Goal: Information Seeking & Learning: Understand process/instructions

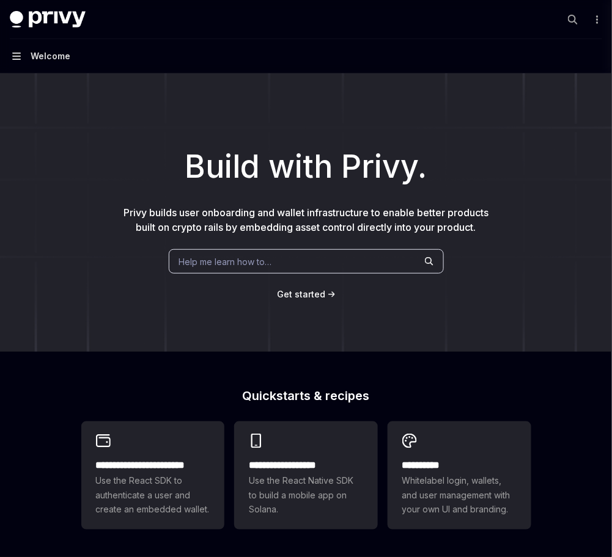
click at [15, 53] on icon "button" at bounding box center [16, 56] width 9 height 7
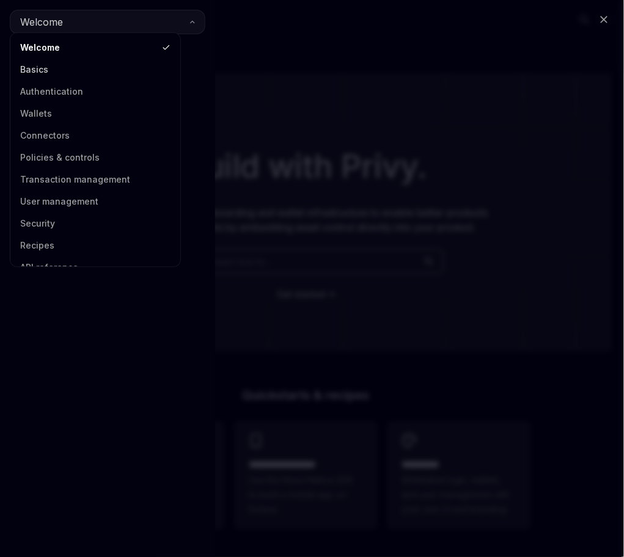
click at [26, 65] on link "Basics" at bounding box center [95, 70] width 163 height 22
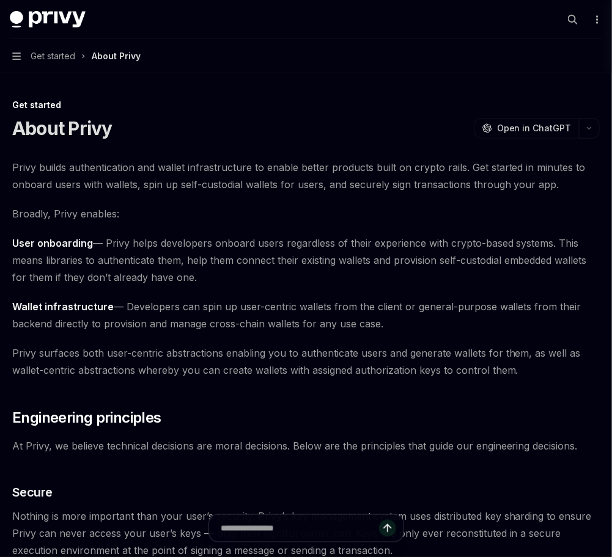
click at [11, 54] on button "Navigation Get started About Privy" at bounding box center [306, 56] width 612 height 34
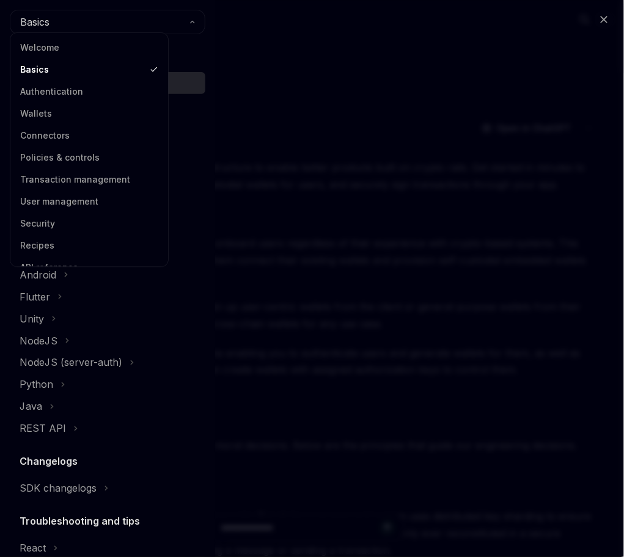
click at [344, 111] on div "Close navigation Basics Get started About Privy Create an account Choose your p…" at bounding box center [312, 278] width 624 height 557
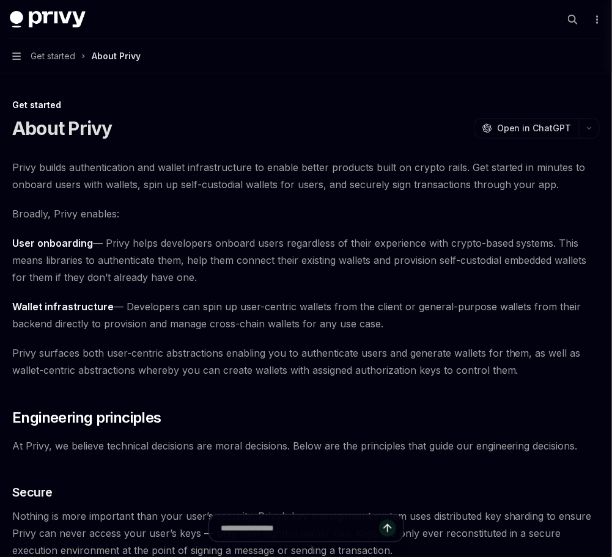
click at [7, 46] on button "Navigation Get started About Privy" at bounding box center [306, 56] width 612 height 34
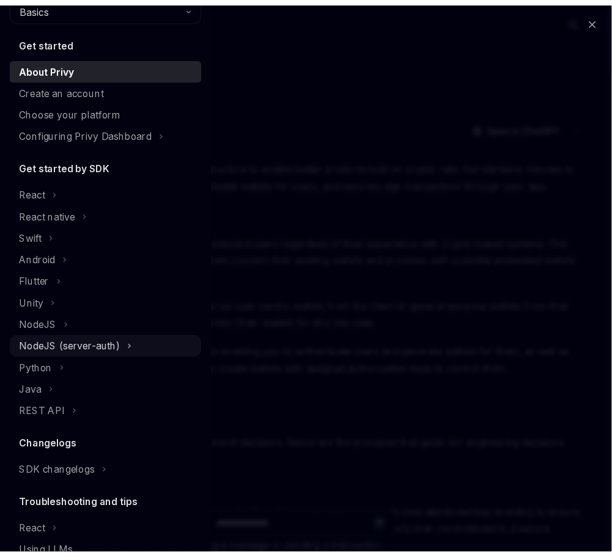
scroll to position [22, 0]
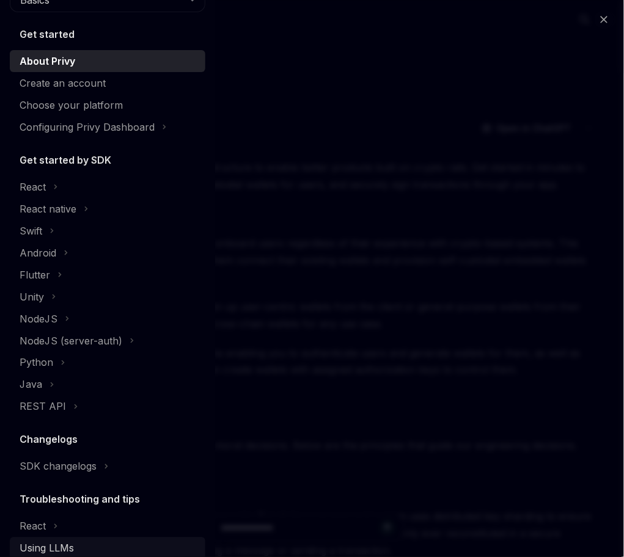
click at [56, 542] on div "Using LLMs" at bounding box center [47, 549] width 54 height 15
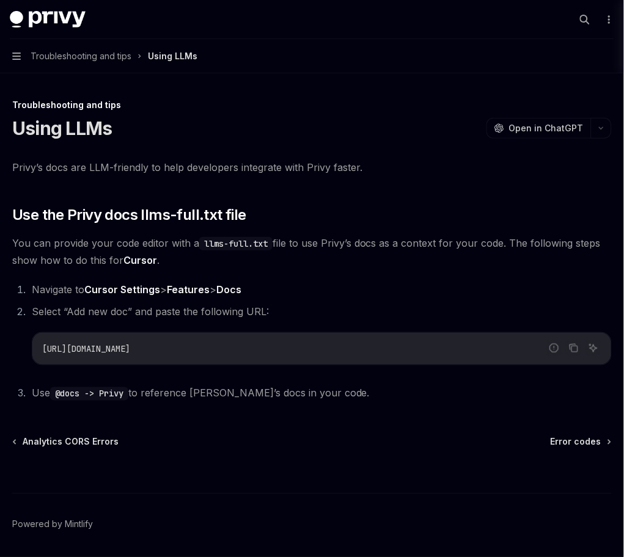
drag, startPoint x: 202, startPoint y: 307, endPoint x: 34, endPoint y: 308, distance: 168.1
click at [34, 333] on div "[URL][DOMAIN_NAME]" at bounding box center [321, 349] width 579 height 32
copy span "[URL][DOMAIN_NAME]"
click at [16, 53] on icon "button" at bounding box center [16, 56] width 9 height 7
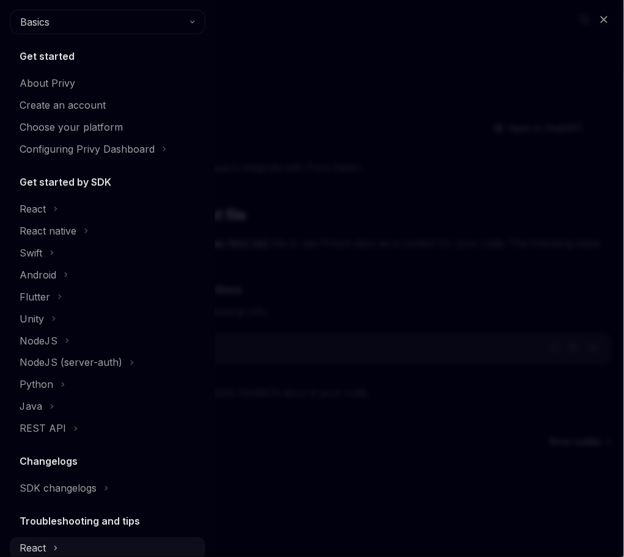
click at [27, 542] on div "React" at bounding box center [33, 549] width 26 height 15
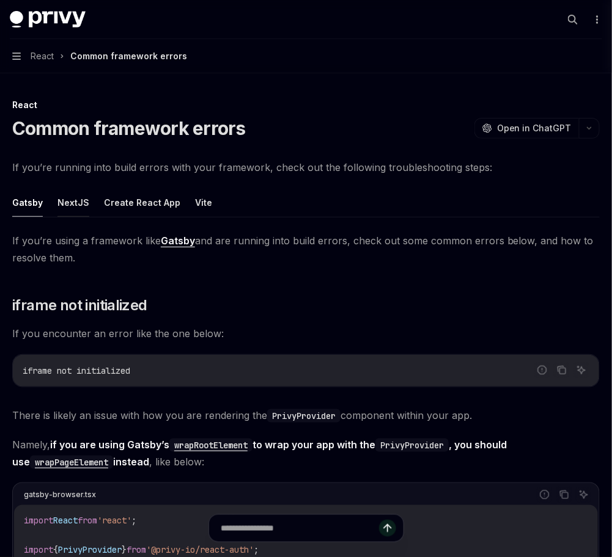
click at [57, 188] on button "NextJS" at bounding box center [73, 202] width 32 height 29
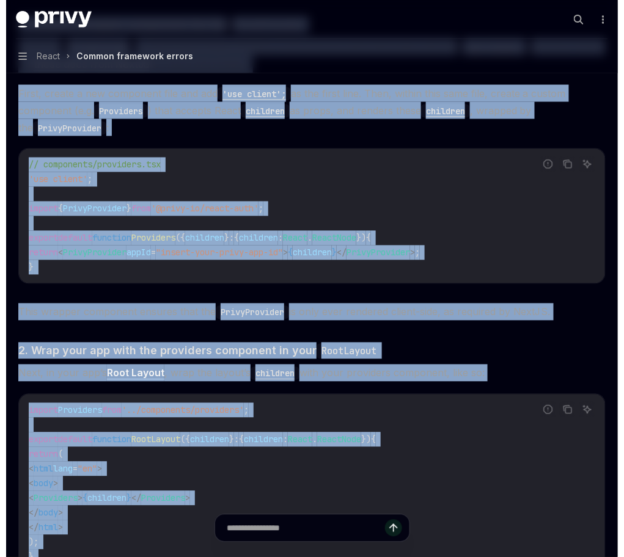
scroll to position [366, 0]
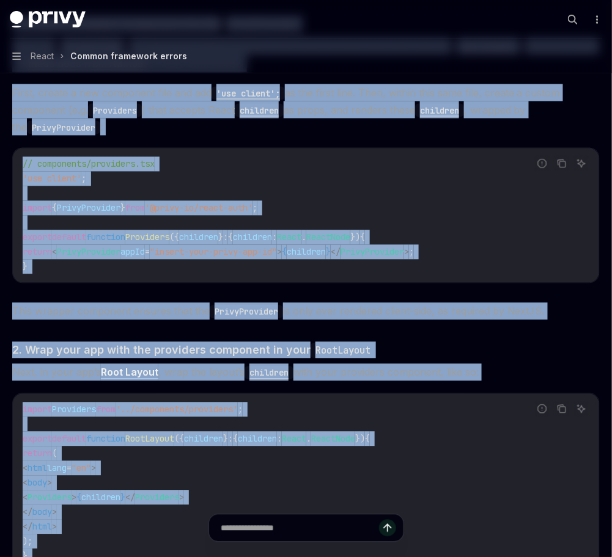
drag, startPoint x: 12, startPoint y: 205, endPoint x: 83, endPoint y: 468, distance: 271.6
click at [83, 468] on div "If you’re using a framework like NextJS and are running into build errors, chec…" at bounding box center [305, 289] width 587 height 845
copy div "4. Loremi d sitamet consectet adi eli SeddoEiusmodt Incid utl EtdolOremagna al …"
click at [37, 49] on span "React" at bounding box center [42, 56] width 23 height 15
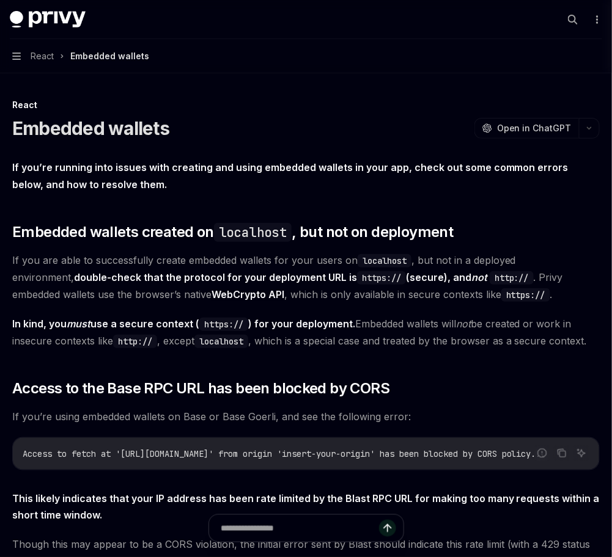
click at [5, 48] on button "Navigation React Embedded wallets" at bounding box center [306, 56] width 612 height 34
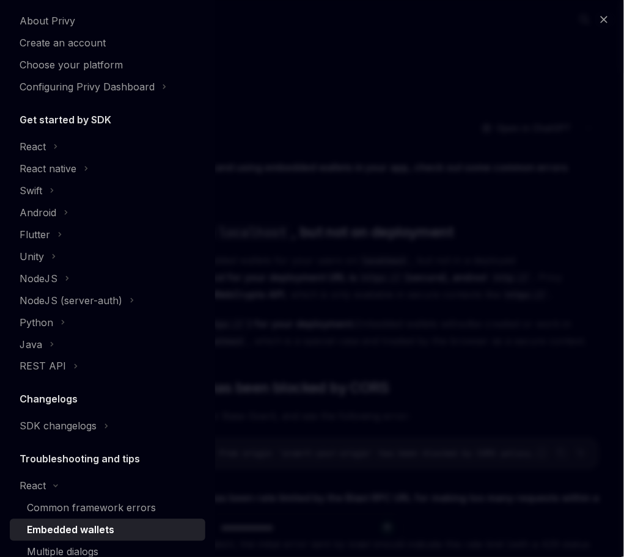
scroll to position [119, 0]
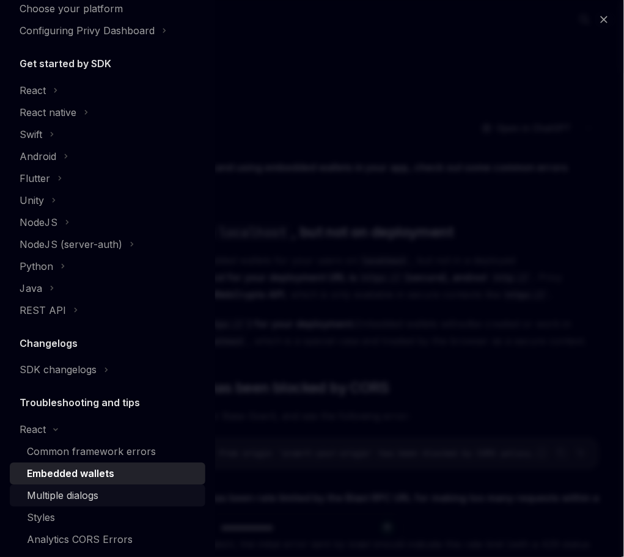
click at [65, 489] on div "Multiple dialogs" at bounding box center [63, 496] width 72 height 15
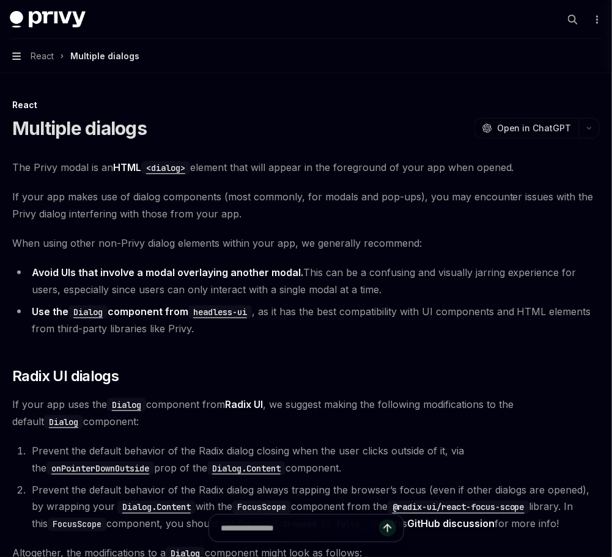
click at [16, 53] on icon "button" at bounding box center [16, 56] width 9 height 7
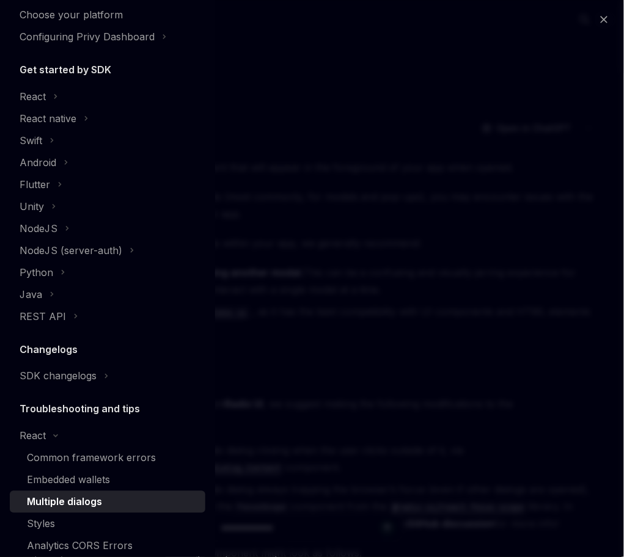
scroll to position [119, 0]
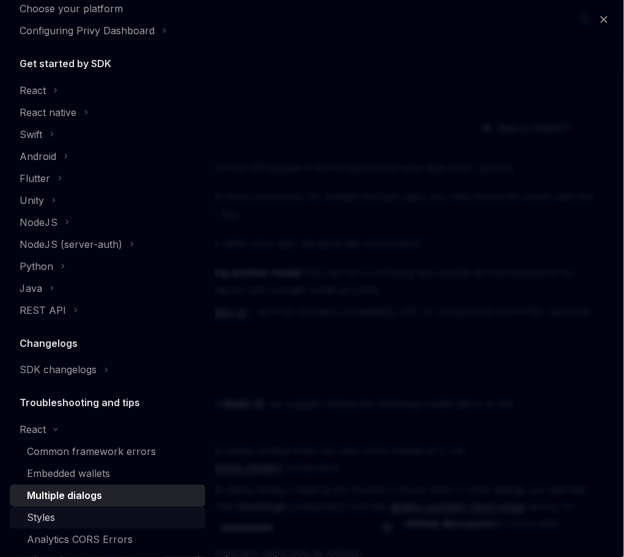
click at [38, 511] on div "Styles" at bounding box center [41, 518] width 28 height 15
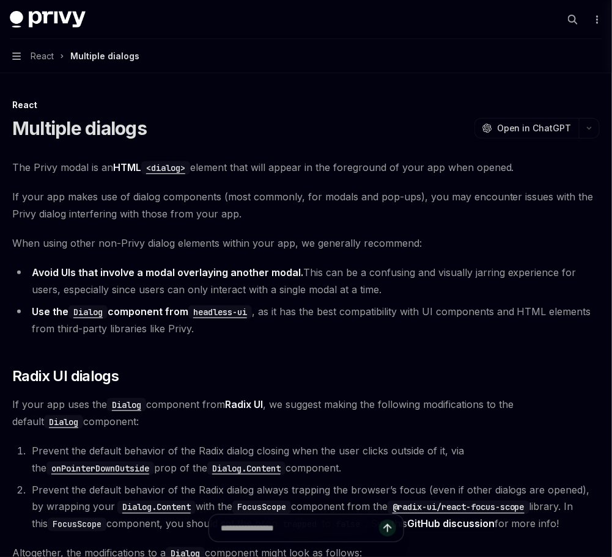
click at [18, 50] on button "Navigation React Multiple dialogs" at bounding box center [306, 56] width 612 height 34
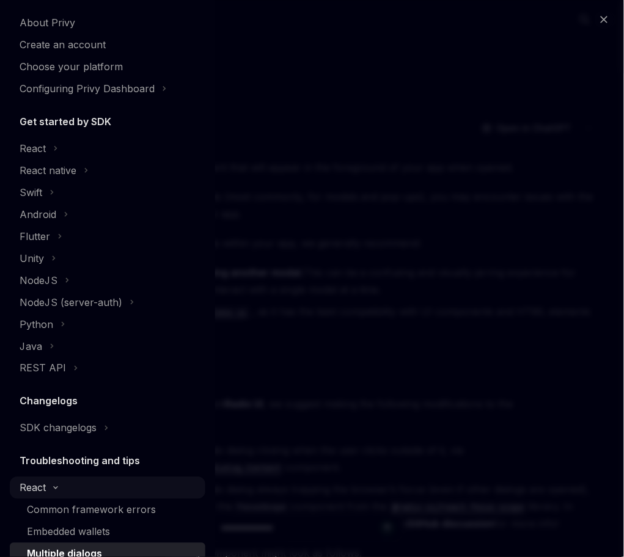
scroll to position [37, 0]
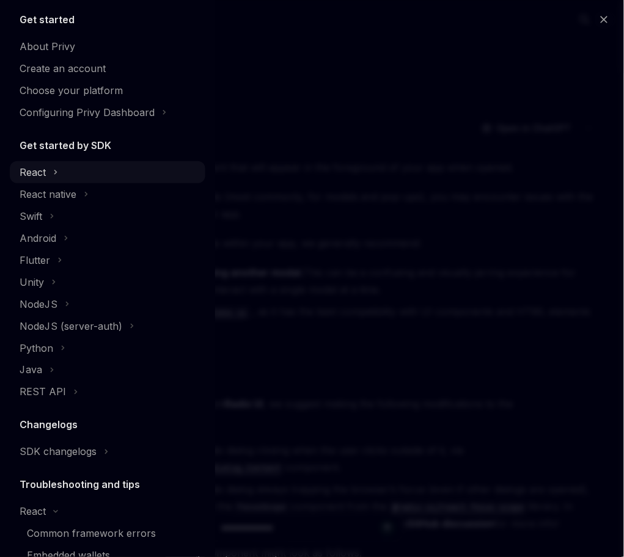
click at [35, 165] on div "React" at bounding box center [33, 172] width 26 height 15
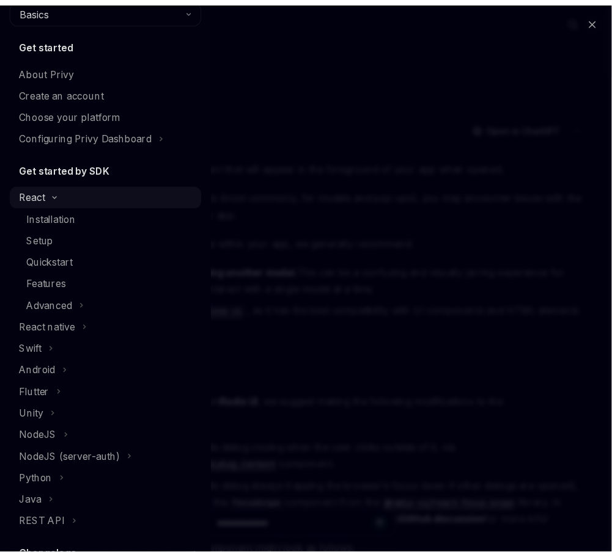
scroll to position [0, 0]
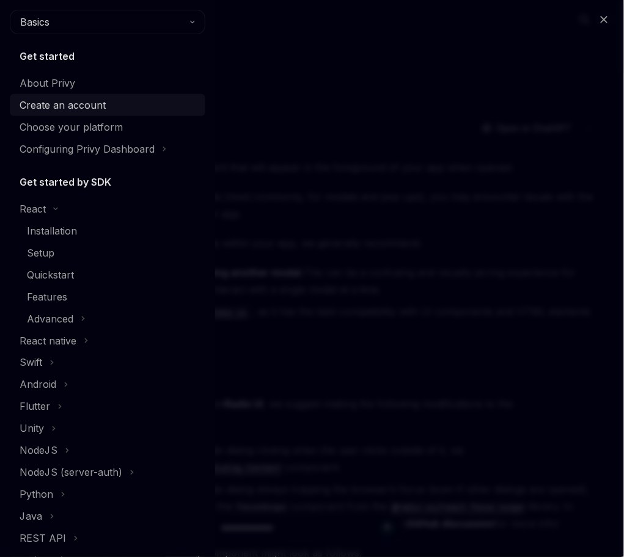
click at [37, 98] on div "Create an account" at bounding box center [63, 105] width 86 height 15
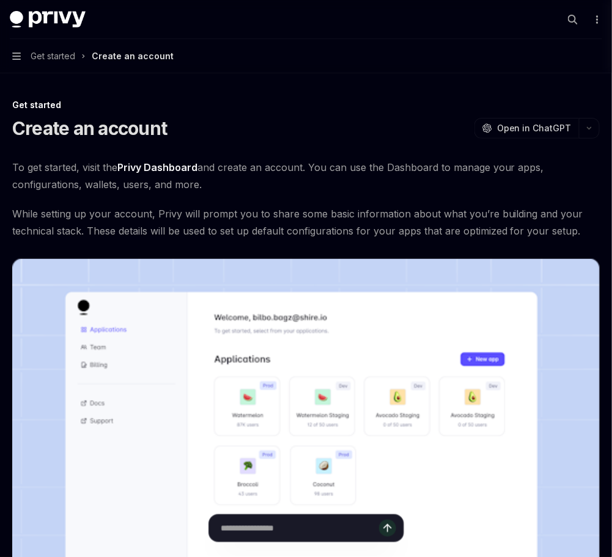
click at [53, 56] on button "Navigation Get started Create an account" at bounding box center [306, 56] width 612 height 34
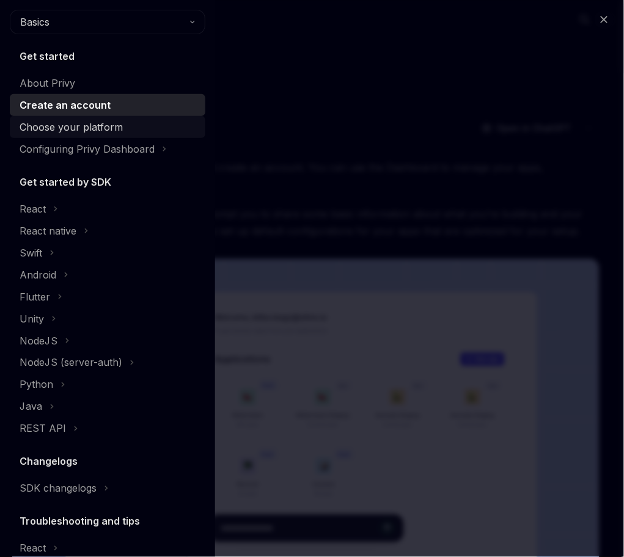
click at [70, 120] on div "Choose your platform" at bounding box center [71, 127] width 103 height 15
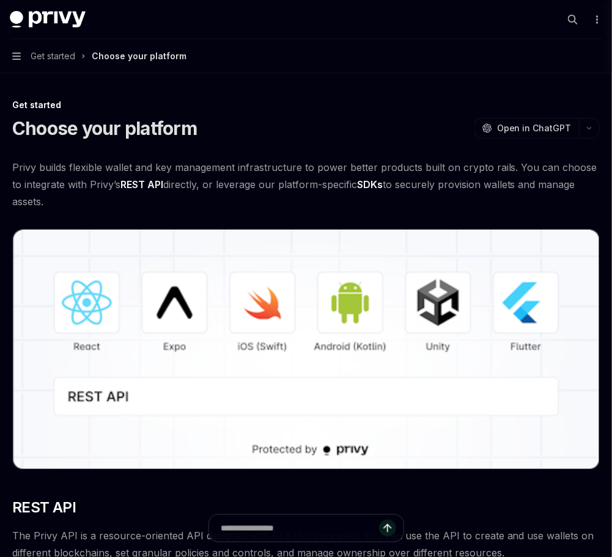
click at [18, 52] on button "Navigation Get started Choose your platform" at bounding box center [306, 56] width 612 height 34
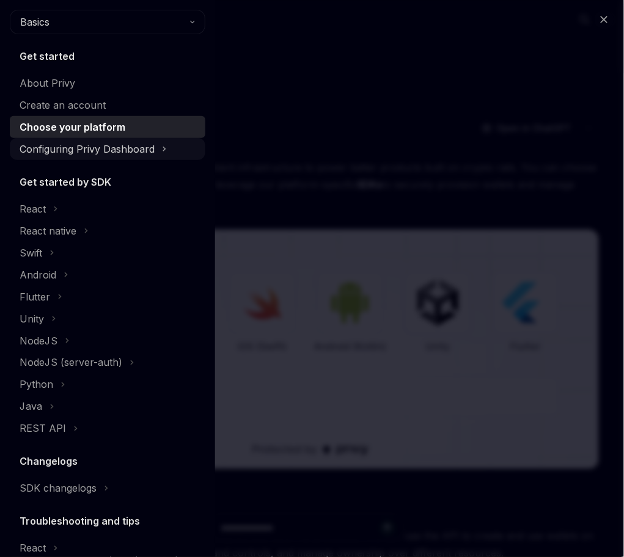
click at [55, 142] on div "Configuring Privy Dashboard" at bounding box center [87, 149] width 135 height 15
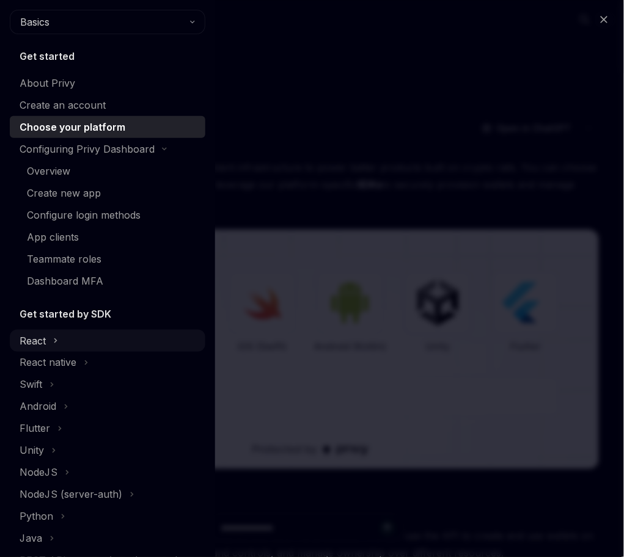
click at [31, 334] on div "React" at bounding box center [33, 341] width 26 height 15
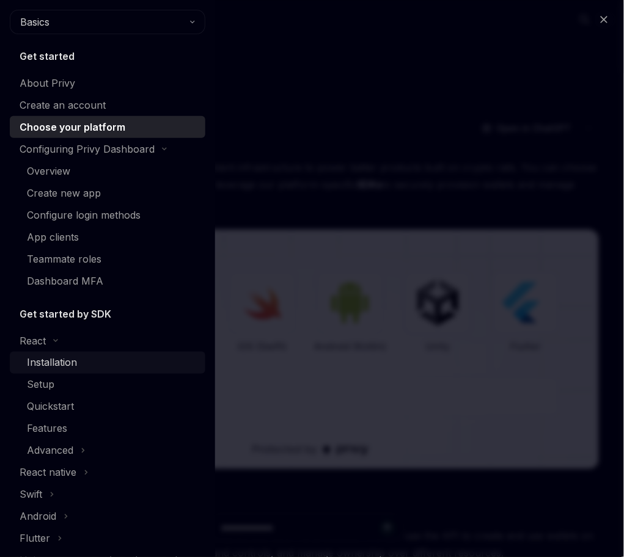
click at [51, 356] on div "Installation" at bounding box center [52, 363] width 50 height 15
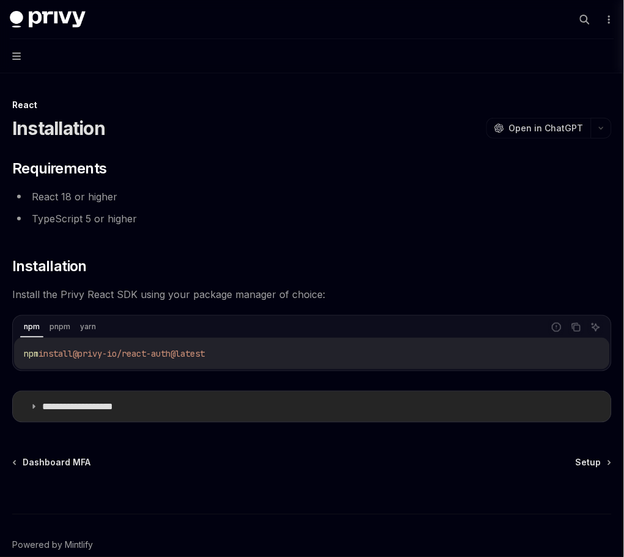
click at [30, 392] on summary "**********" at bounding box center [312, 407] width 598 height 31
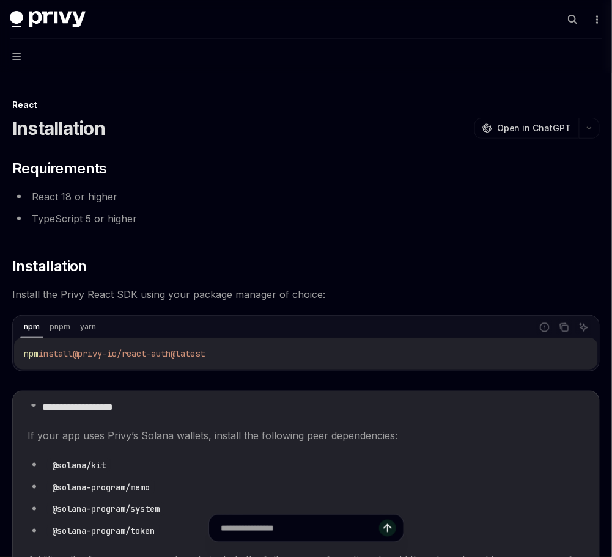
click at [14, 54] on button "Navigation" at bounding box center [306, 56] width 612 height 34
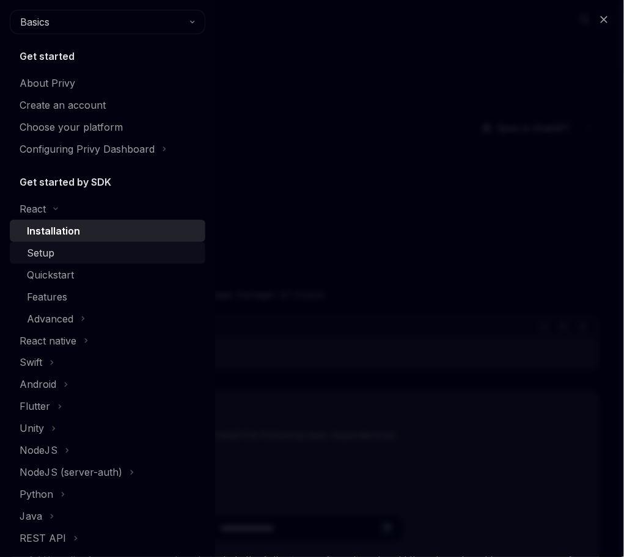
click at [38, 246] on div "Setup" at bounding box center [41, 253] width 28 height 15
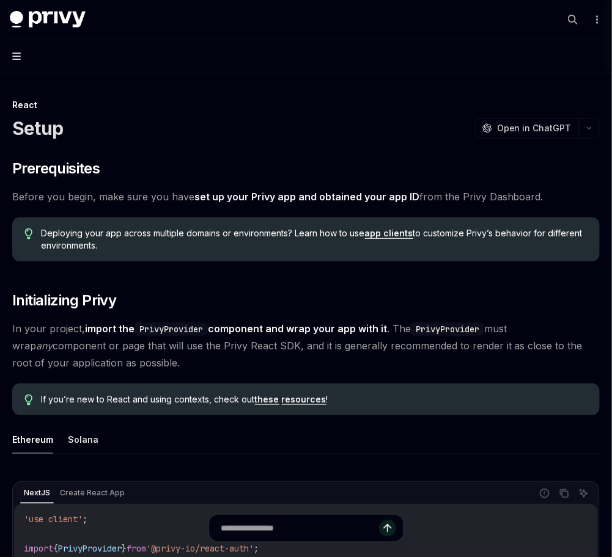
click at [14, 51] on icon "button" at bounding box center [16, 56] width 9 height 10
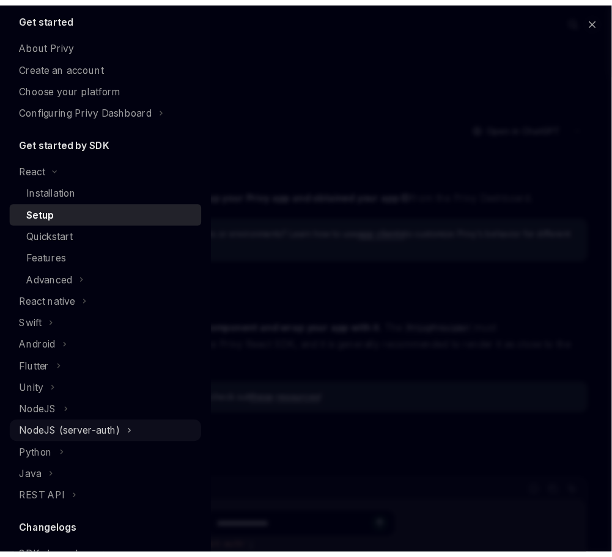
scroll to position [120, 0]
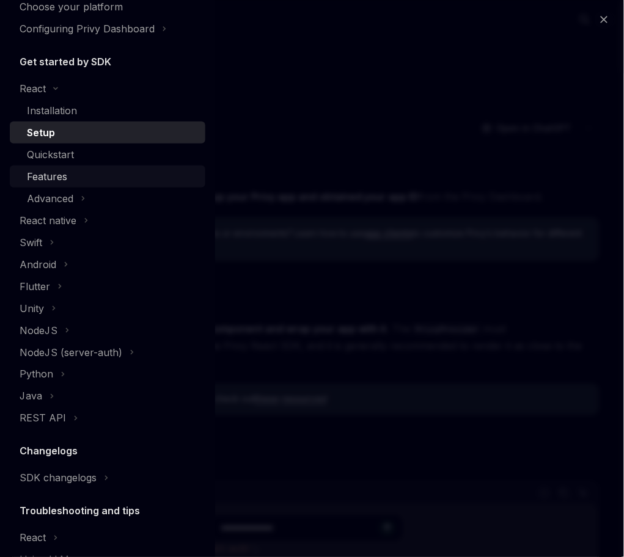
click at [47, 169] on div "Features" at bounding box center [47, 176] width 40 height 15
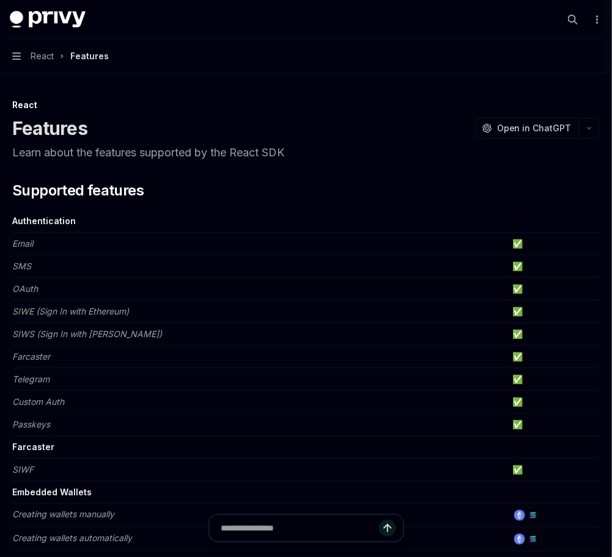
click at [18, 48] on button "Navigation React Features" at bounding box center [306, 56] width 612 height 34
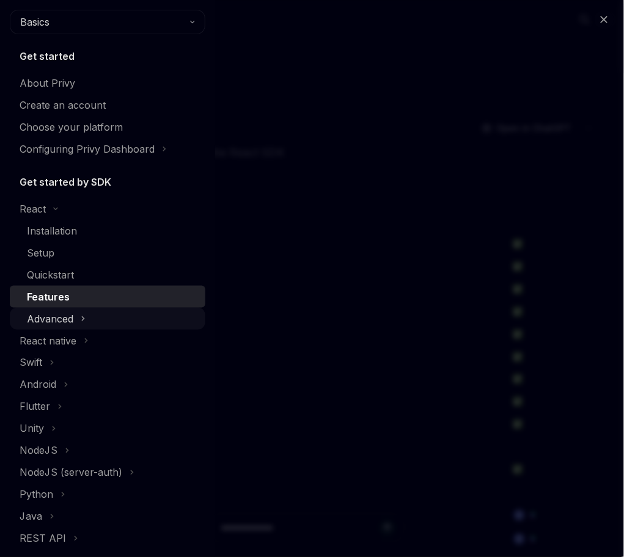
click at [51, 312] on div "Advanced" at bounding box center [50, 319] width 46 height 15
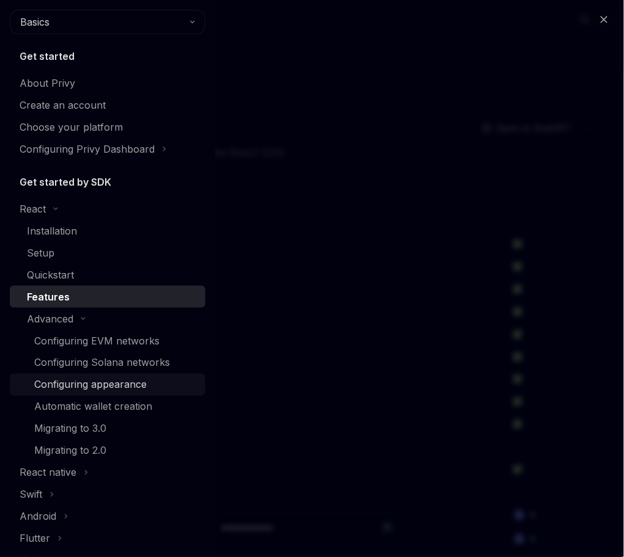
click at [105, 378] on div "Configuring appearance" at bounding box center [90, 385] width 112 height 15
type textarea "*"
